Goal: Check status: Check status

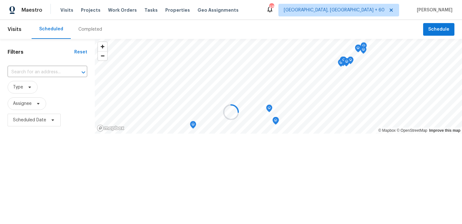
click at [95, 27] on div at bounding box center [231, 112] width 462 height 224
click at [82, 30] on div at bounding box center [231, 112] width 462 height 224
click at [88, 31] on div at bounding box center [231, 112] width 462 height 224
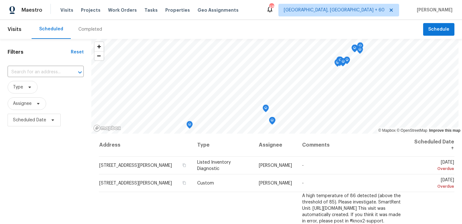
click at [91, 29] on div "Completed" at bounding box center [90, 29] width 24 height 6
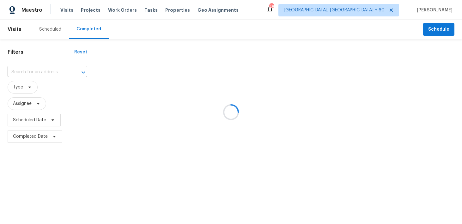
click at [29, 70] on div at bounding box center [231, 112] width 462 height 224
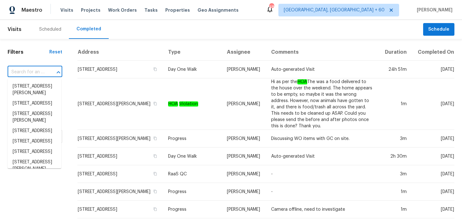
click at [29, 70] on input "text" at bounding box center [26, 72] width 37 height 10
paste input "[STREET_ADDRESS]"
type input "[STREET_ADDRESS]"
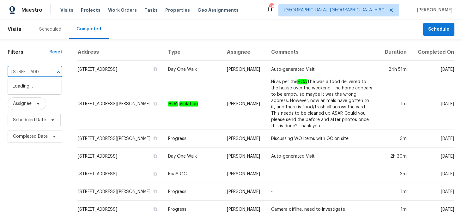
scroll to position [0, 44]
click at [23, 91] on li "[STREET_ADDRESS]" at bounding box center [35, 86] width 54 height 10
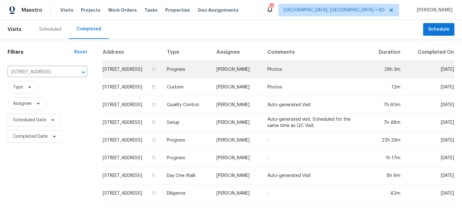
click at [211, 70] on td "Progress" at bounding box center [186, 70] width 49 height 18
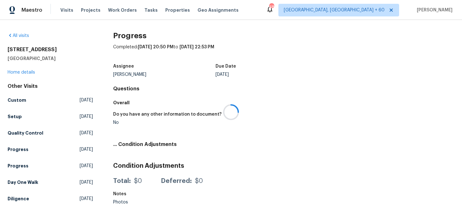
click at [17, 74] on div at bounding box center [231, 112] width 462 height 224
click at [16, 73] on div at bounding box center [231, 112] width 462 height 224
click at [12, 71] on div at bounding box center [231, 112] width 462 height 224
click at [13, 72] on div at bounding box center [231, 112] width 462 height 224
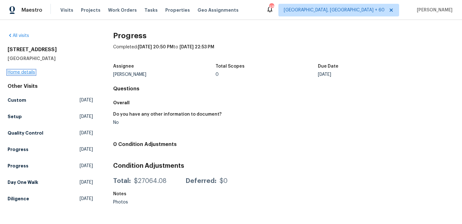
click at [18, 73] on link "Home details" at bounding box center [21, 72] width 27 height 4
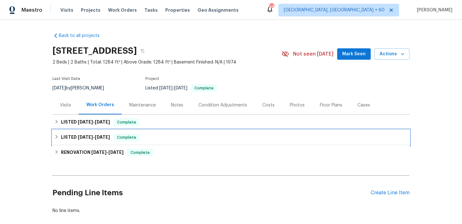
click at [137, 139] on span "Complete" at bounding box center [126, 137] width 24 height 6
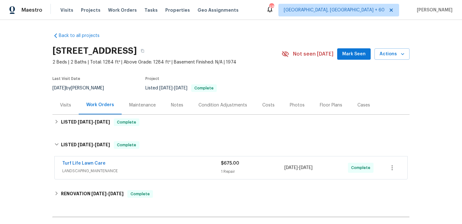
click at [225, 169] on div "1 Repair" at bounding box center [253, 171] width 64 height 6
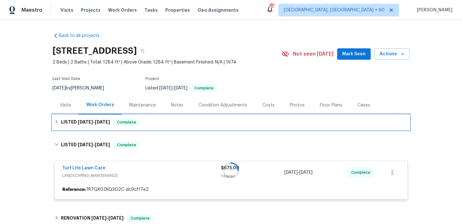
click at [170, 123] on div "LISTED [DATE] - [DATE] Complete" at bounding box center [230, 123] width 353 height 8
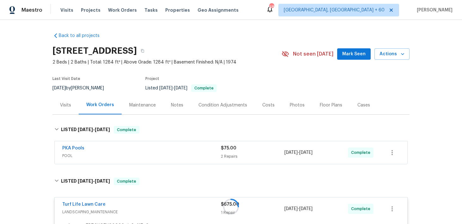
click at [225, 159] on div "2 Repairs" at bounding box center [253, 156] width 64 height 6
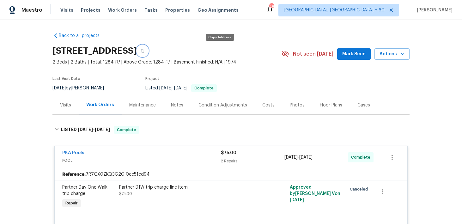
click at [144, 51] on icon "button" at bounding box center [143, 51] width 4 height 4
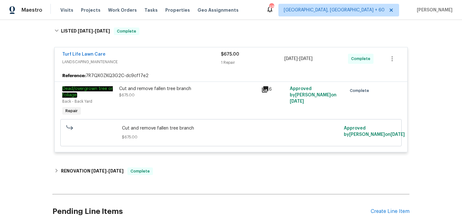
scroll to position [304, 0]
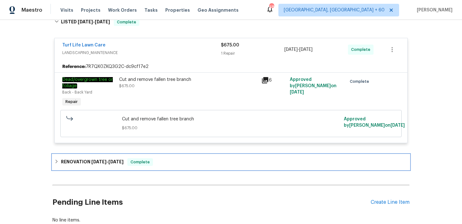
click at [151, 165] on div "Complete" at bounding box center [140, 162] width 26 height 8
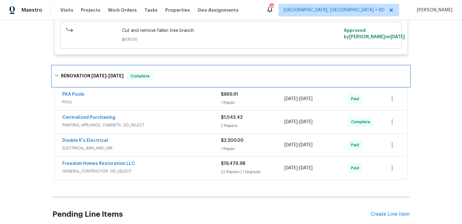
scroll to position [434, 0]
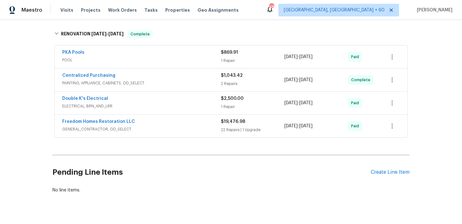
click at [228, 111] on div "Double K's Electrical ELECTRICAL, BRN_AND_LRR $2,500.00 1 Repair [DATE] - [DATE…" at bounding box center [231, 103] width 353 height 23
click at [230, 129] on div "22 Repairs | 1 Upgrade" at bounding box center [253, 130] width 64 height 6
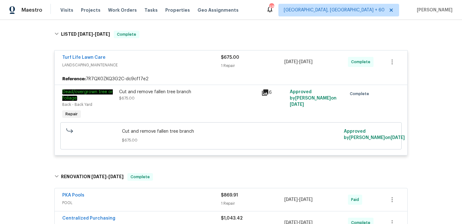
scroll to position [369, 0]
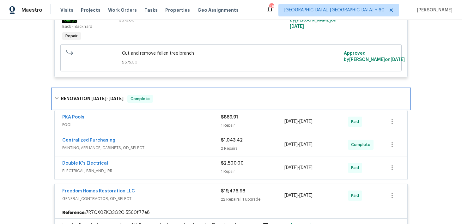
click at [222, 105] on div "RENOVATION [DATE] - [DATE] Complete" at bounding box center [230, 99] width 357 height 20
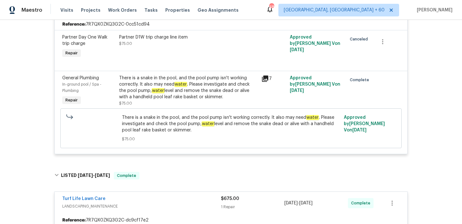
scroll to position [141, 0]
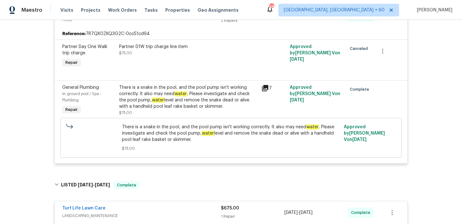
click at [262, 96] on div "7" at bounding box center [273, 99] width 28 height 35
click at [258, 97] on div "There is a snake in the pool, and the pool pump isn't working correctly. It als…" at bounding box center [188, 99] width 142 height 35
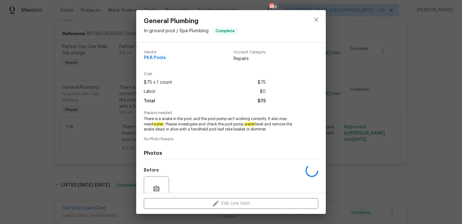
scroll to position [56, 0]
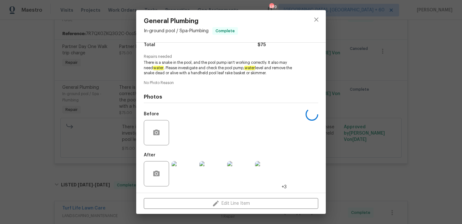
click at [184, 176] on img at bounding box center [184, 173] width 25 height 25
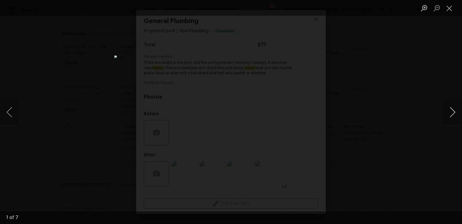
click at [453, 112] on button "Next image" at bounding box center [452, 112] width 19 height 25
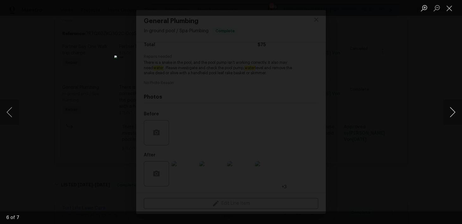
click at [453, 112] on button "Next image" at bounding box center [452, 112] width 19 height 25
click at [453, 10] on button "Close lightbox" at bounding box center [449, 8] width 13 height 11
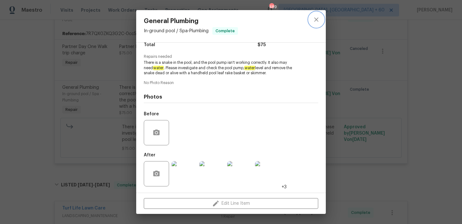
click at [315, 22] on icon "close" at bounding box center [317, 20] width 8 height 8
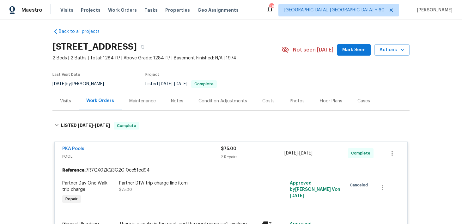
scroll to position [0, 0]
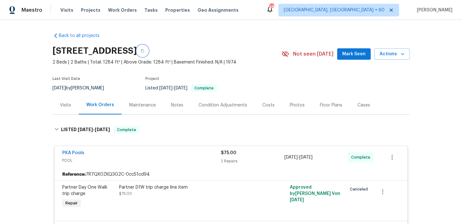
click at [148, 49] on button "button" at bounding box center [142, 50] width 11 height 11
